Goal: Information Seeking & Learning: Learn about a topic

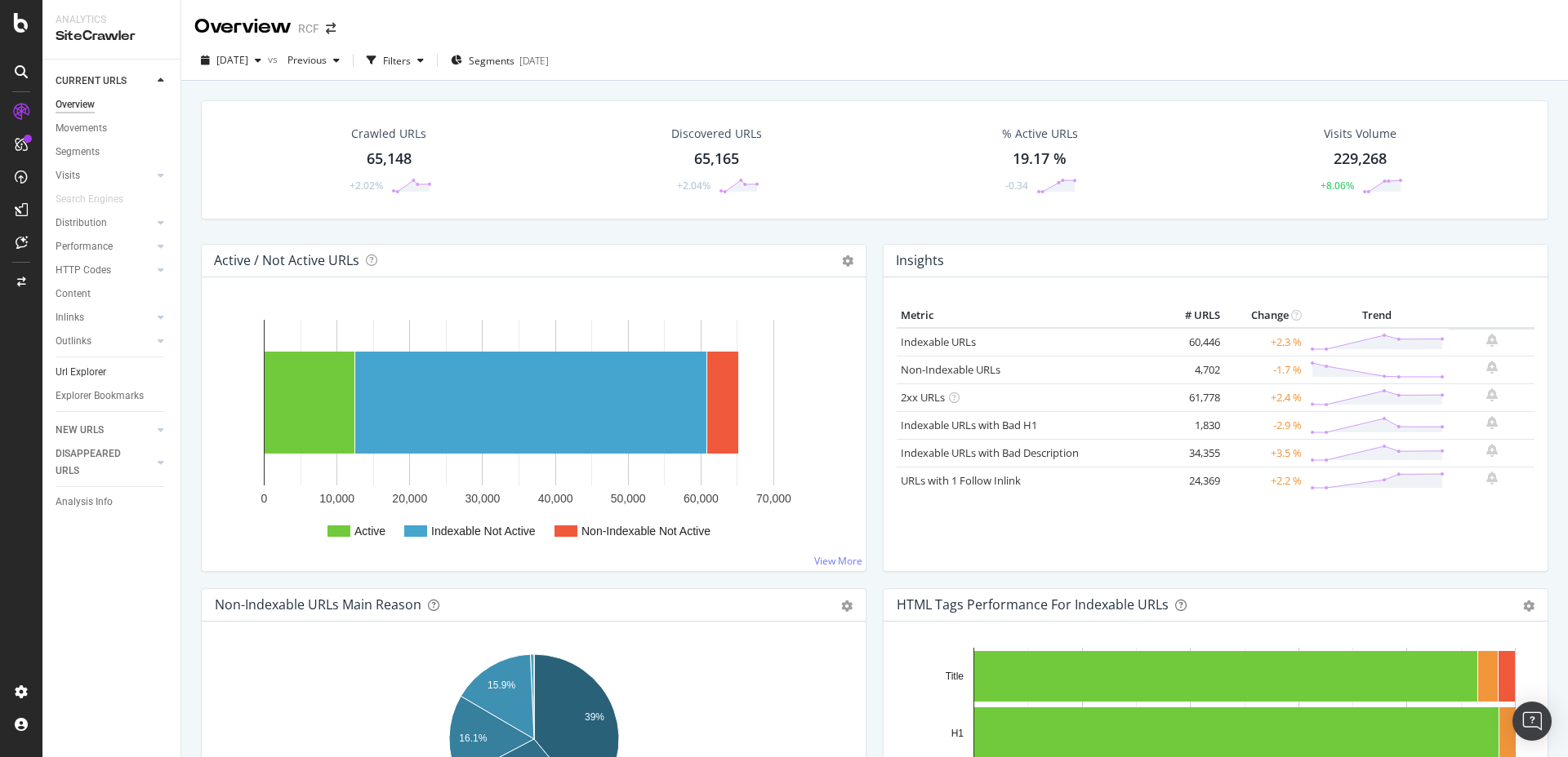
click at [112, 370] on link "Url Explorer" at bounding box center [111, 372] width 113 height 17
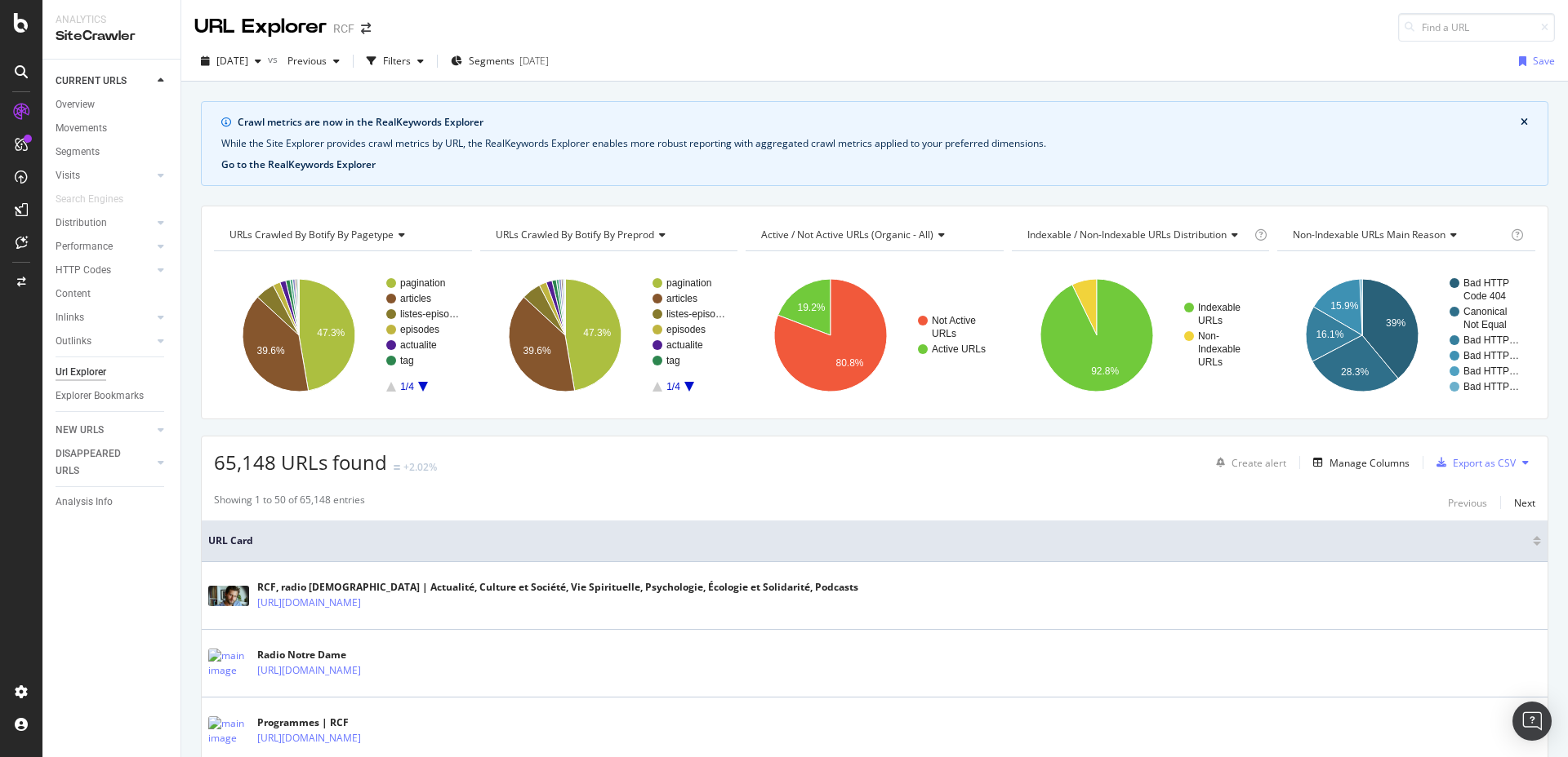
click at [324, 169] on button "Go to the RealKeywords Explorer" at bounding box center [298, 165] width 154 height 14
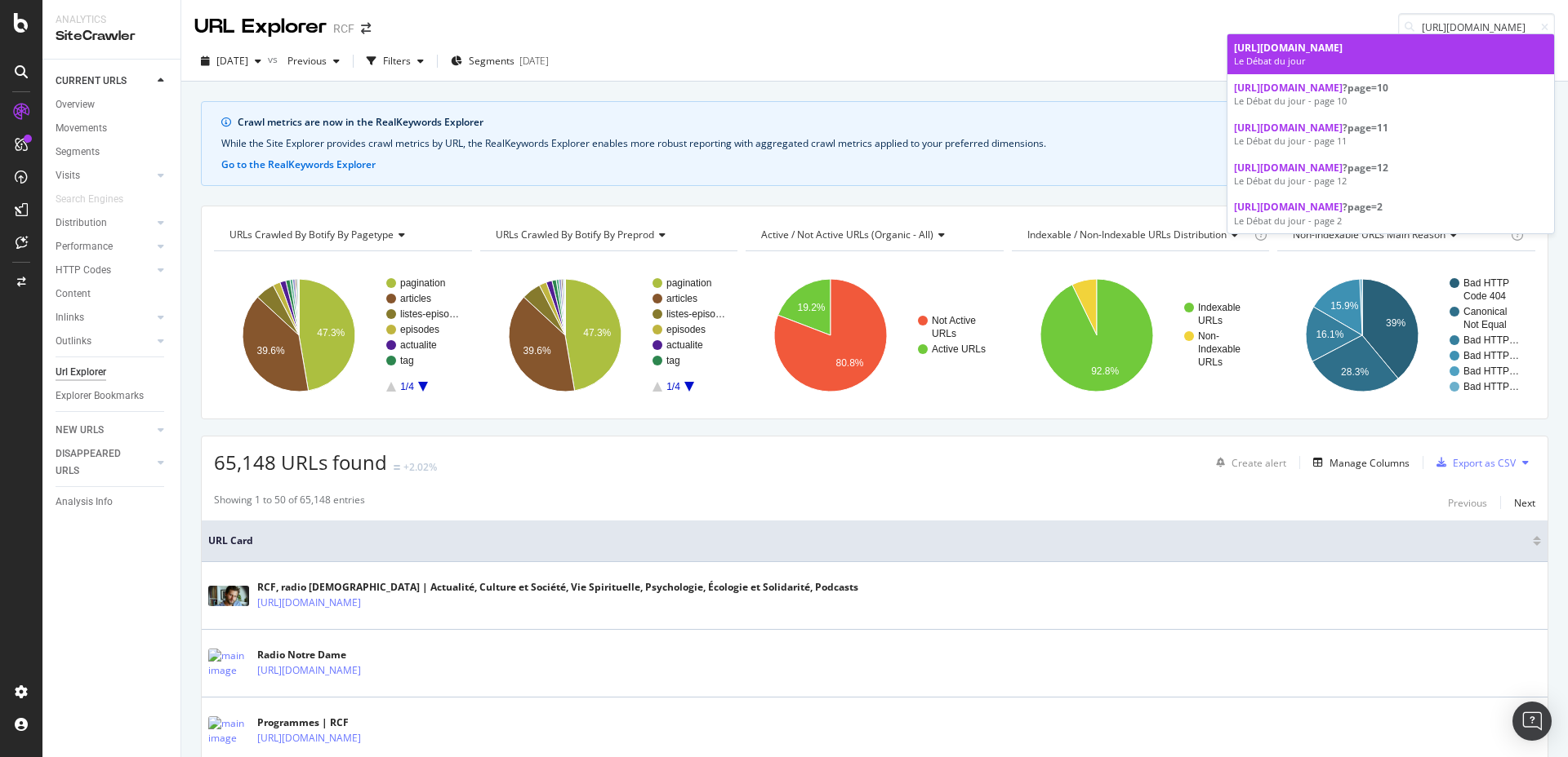
type input "[URL][DOMAIN_NAME]"
click at [1323, 63] on div "Le Débat du jour" at bounding box center [1391, 61] width 314 height 13
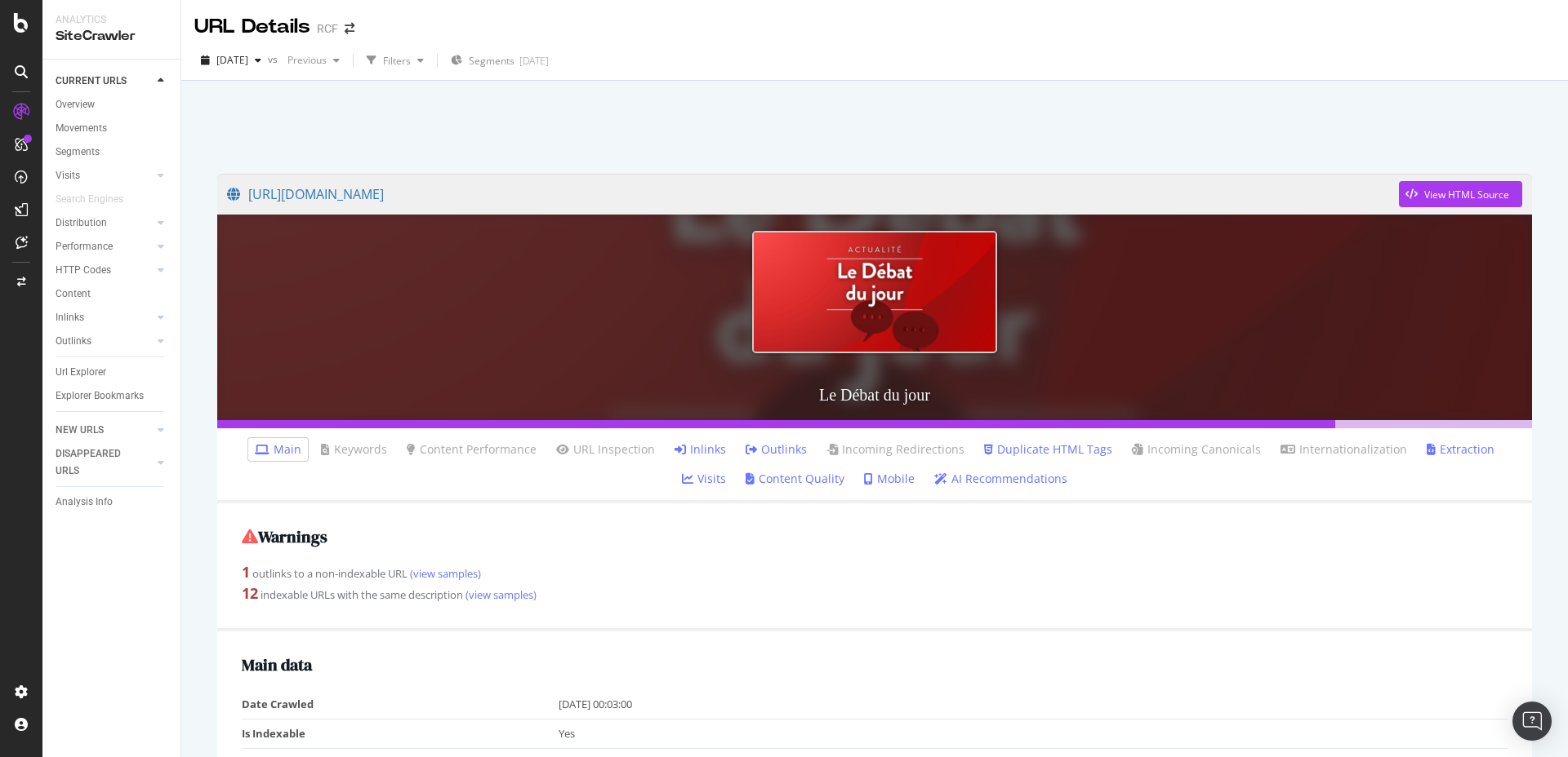
click at [674, 452] on link "Inlinks" at bounding box center [700, 450] width 52 height 16
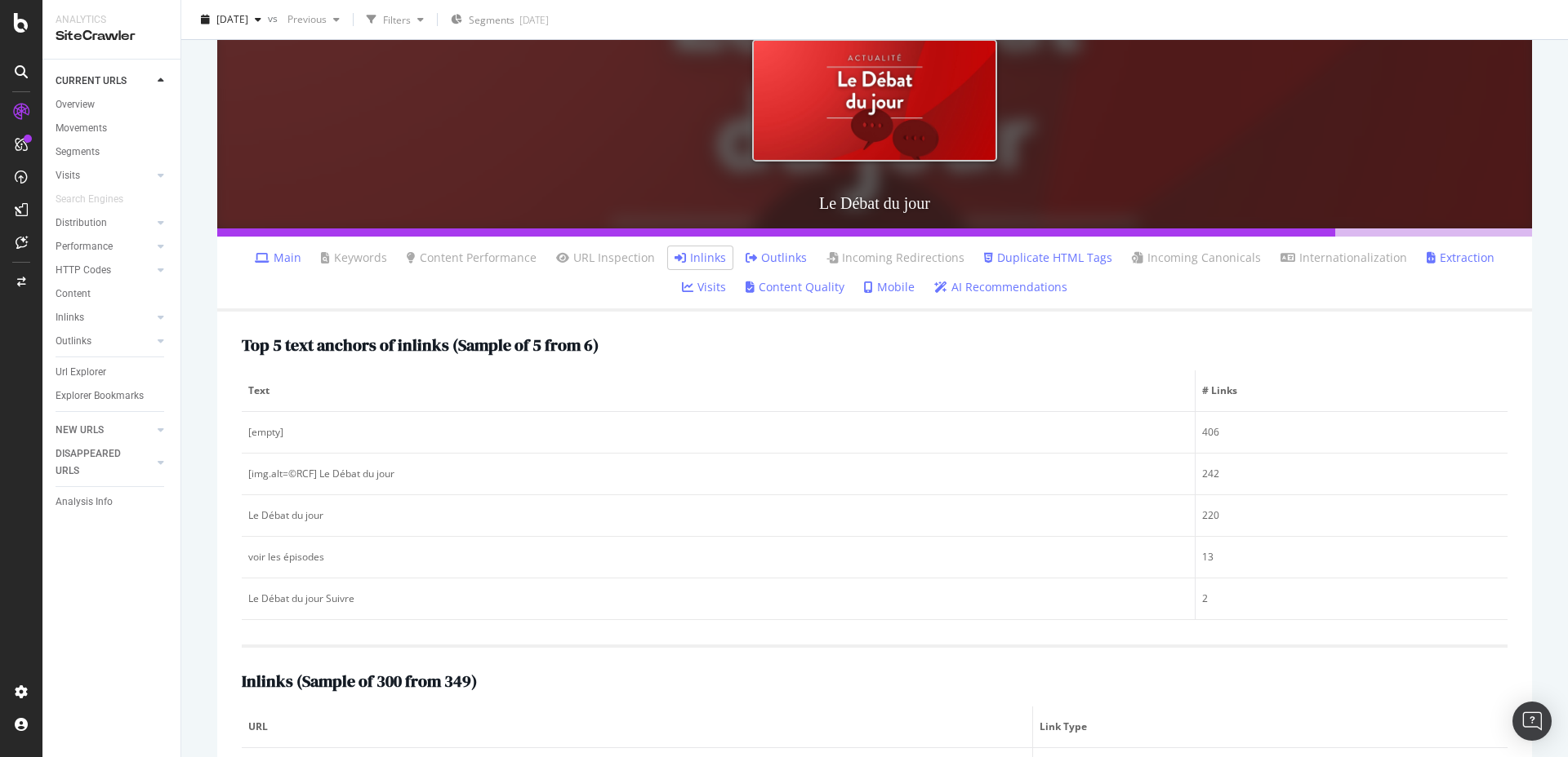
scroll to position [231, 0]
